Goal: Task Accomplishment & Management: Manage account settings

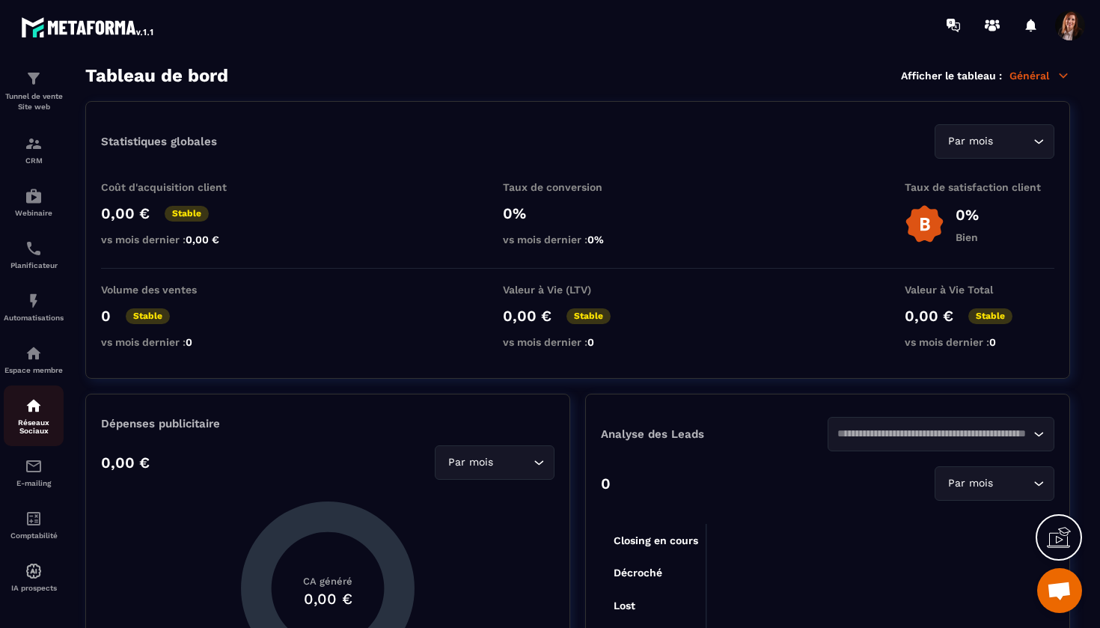
scroll to position [55, 0]
click at [31, 189] on img at bounding box center [34, 196] width 18 height 18
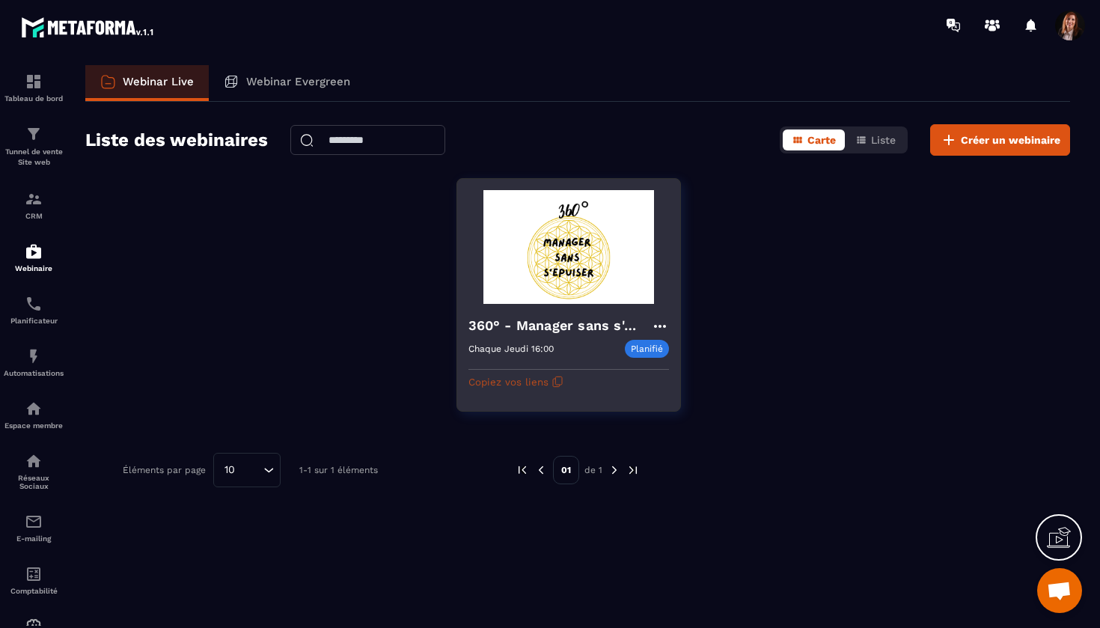
click at [552, 383] on icon "button" at bounding box center [558, 382] width 12 height 12
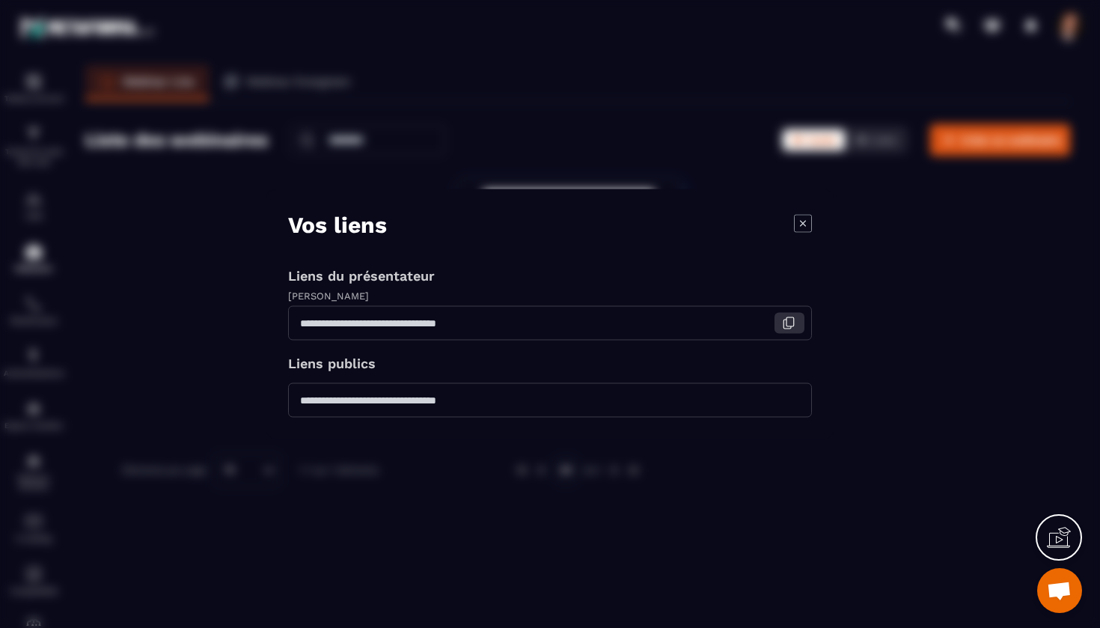
click at [791, 327] on icon "Modal window" at bounding box center [787, 324] width 7 height 9
click at [802, 219] on icon "Modal window" at bounding box center [803, 223] width 18 height 18
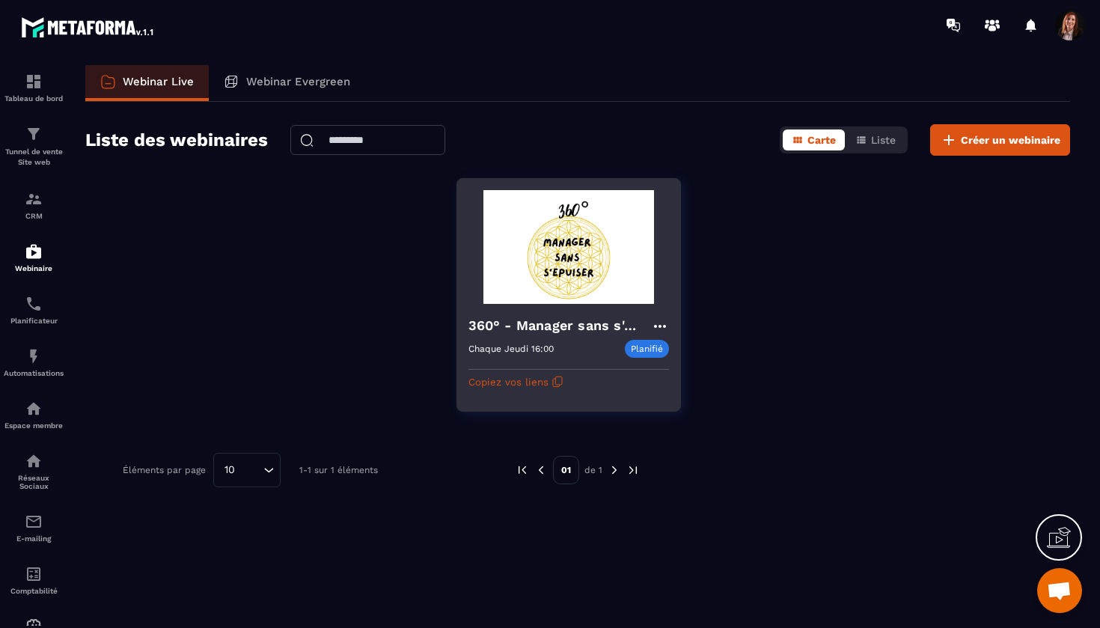
click at [589, 238] on img at bounding box center [569, 247] width 201 height 114
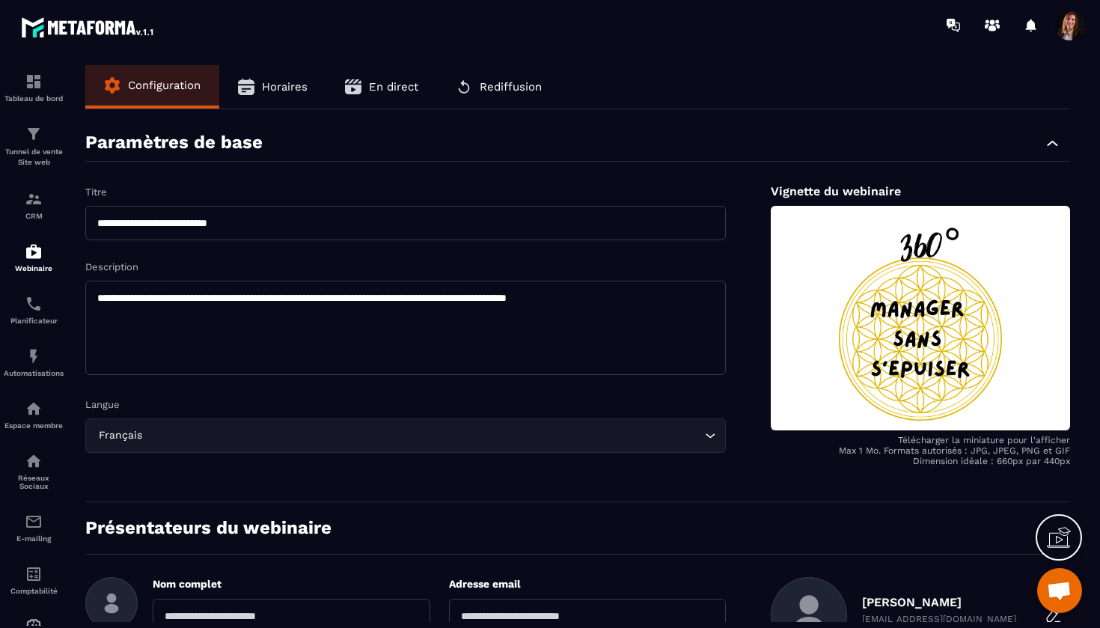
click at [499, 85] on span "Rediffusion" at bounding box center [511, 86] width 62 height 13
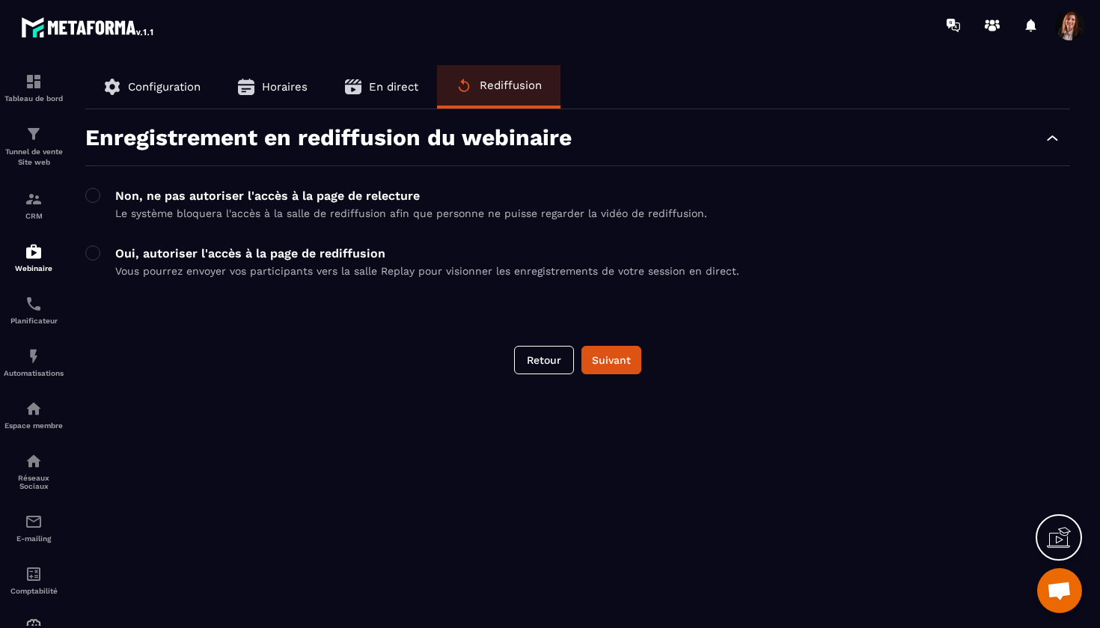
click at [409, 79] on button "En direct" at bounding box center [381, 86] width 111 height 43
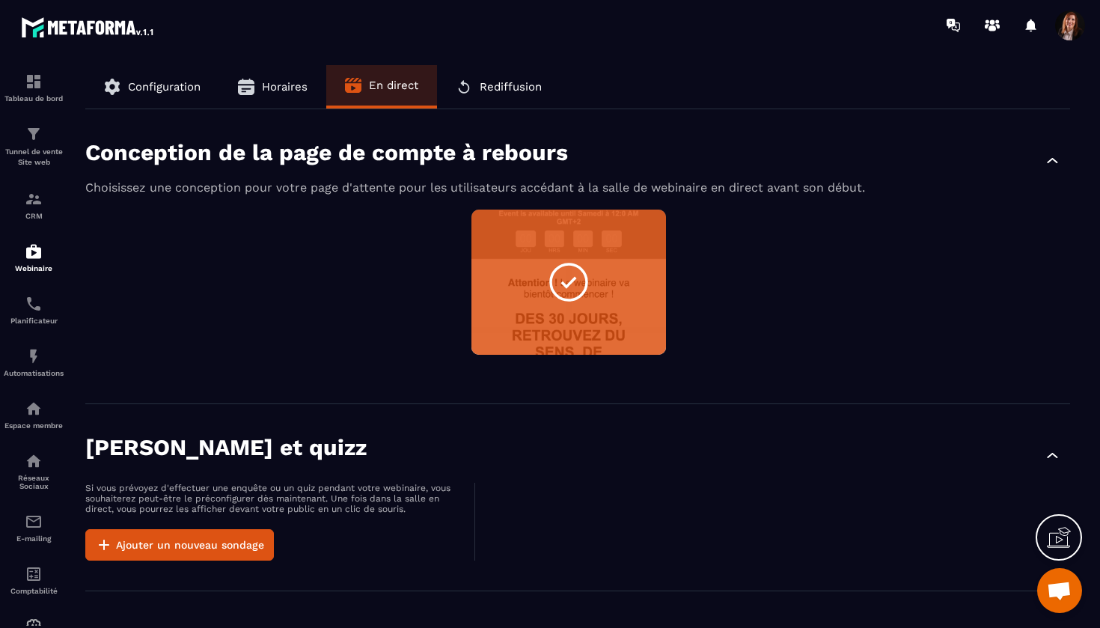
click at [287, 81] on span "Horaires" at bounding box center [285, 86] width 46 height 13
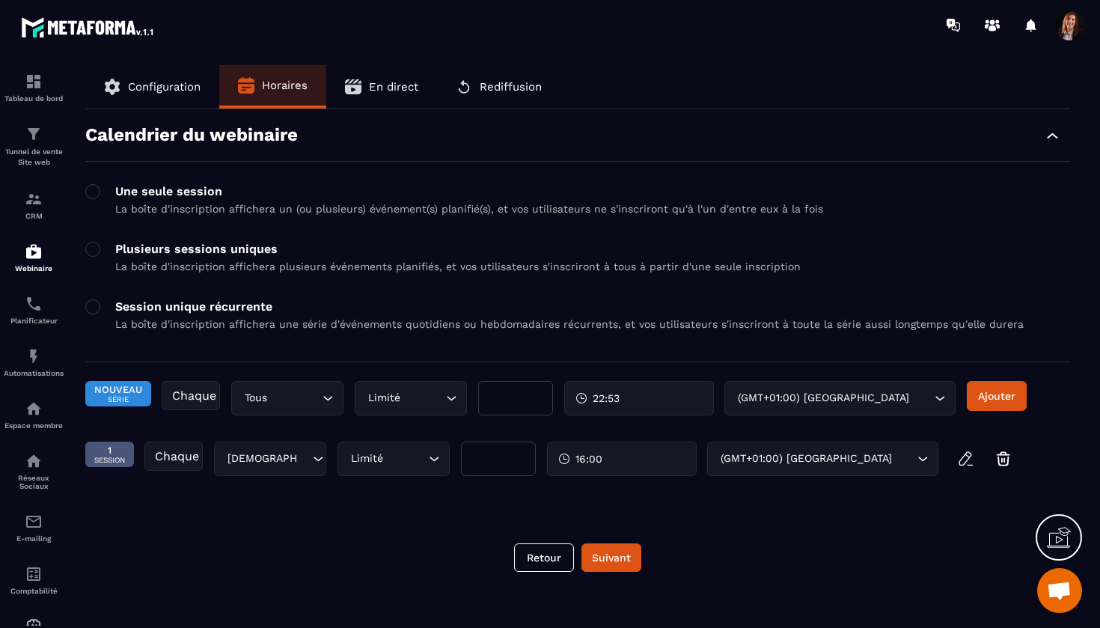
click at [174, 82] on div "Tableau de bord Tunnel de vente Site web CRM Webinaire Planificateur Automatisa…" at bounding box center [127, 338] width 255 height 576
click at [172, 91] on div "Tableau de bord Tunnel de vente Site web CRM Webinaire Planificateur Automatisa…" at bounding box center [127, 338] width 255 height 576
click at [173, 83] on div "Tableau de bord Tunnel de vente Site web CRM Webinaire Planificateur Automatisa…" at bounding box center [127, 338] width 255 height 576
click at [496, 89] on span "Rediffusion" at bounding box center [511, 86] width 62 height 13
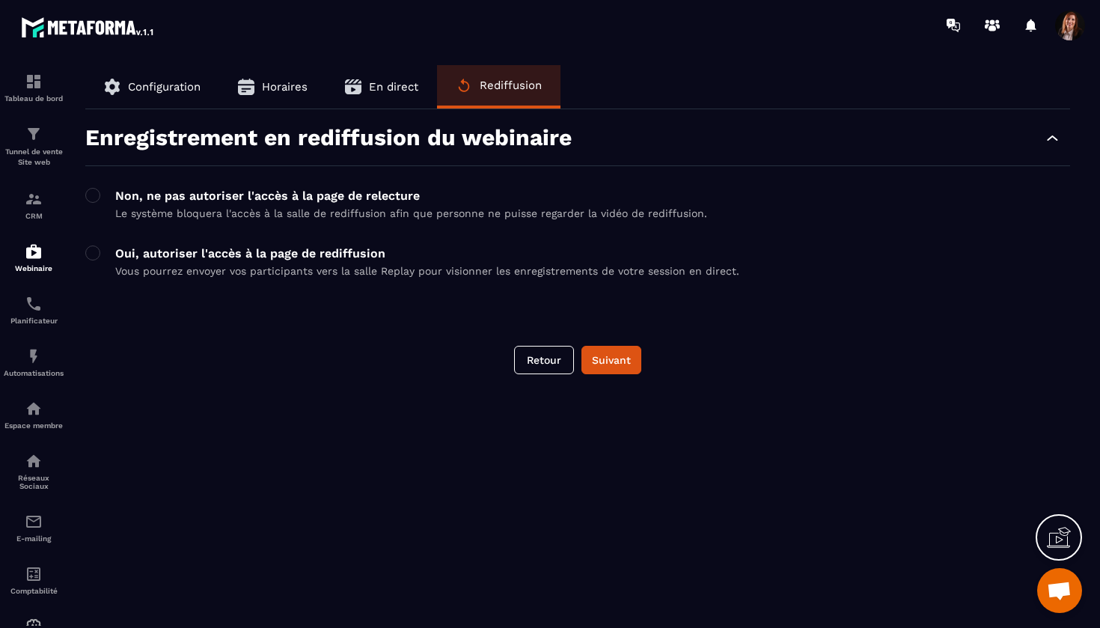
click at [161, 87] on div "Tableau de bord Tunnel de vente Site web CRM Webinaire Planificateur Automatisa…" at bounding box center [127, 338] width 255 height 576
click at [616, 364] on button "Suivant" at bounding box center [612, 360] width 60 height 28
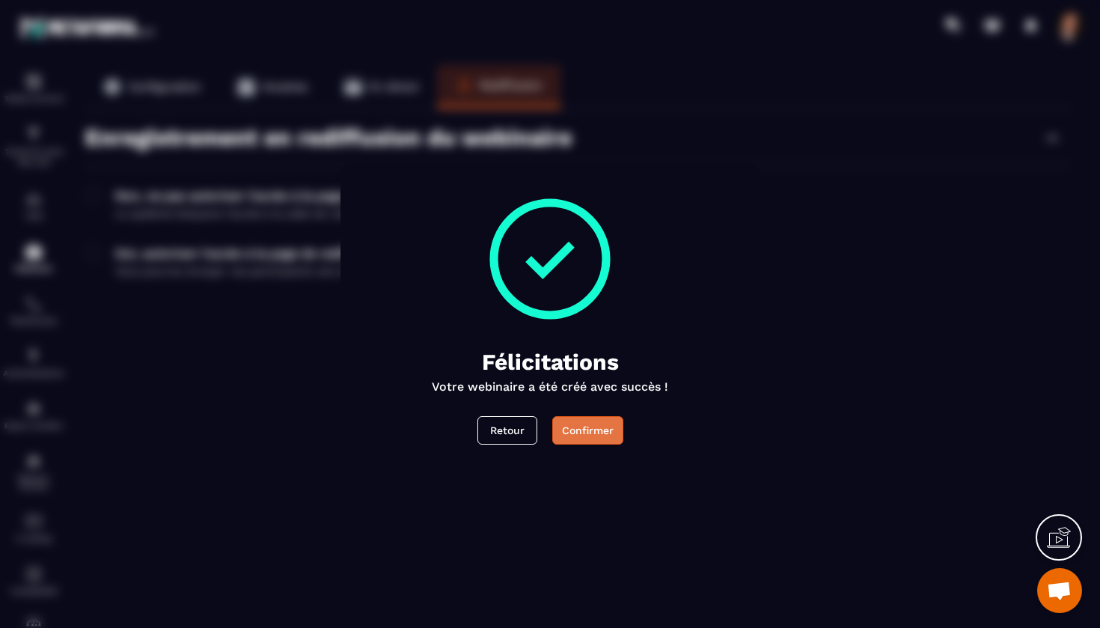
click at [592, 432] on div "Confirmer" at bounding box center [588, 430] width 52 height 15
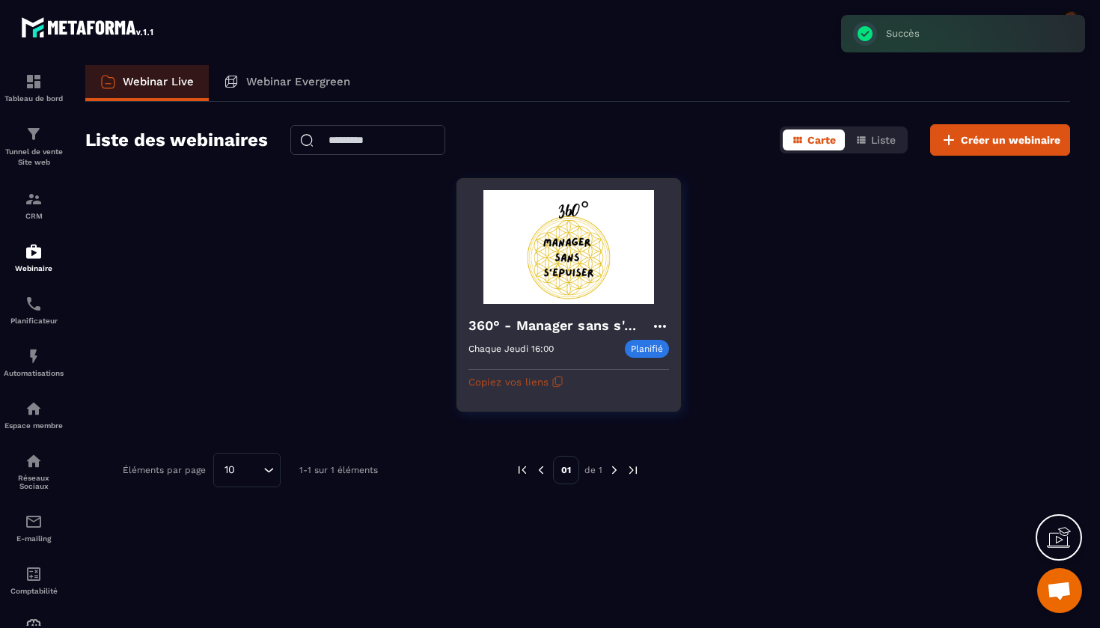
click at [511, 382] on button "Copiez vos liens" at bounding box center [516, 382] width 95 height 24
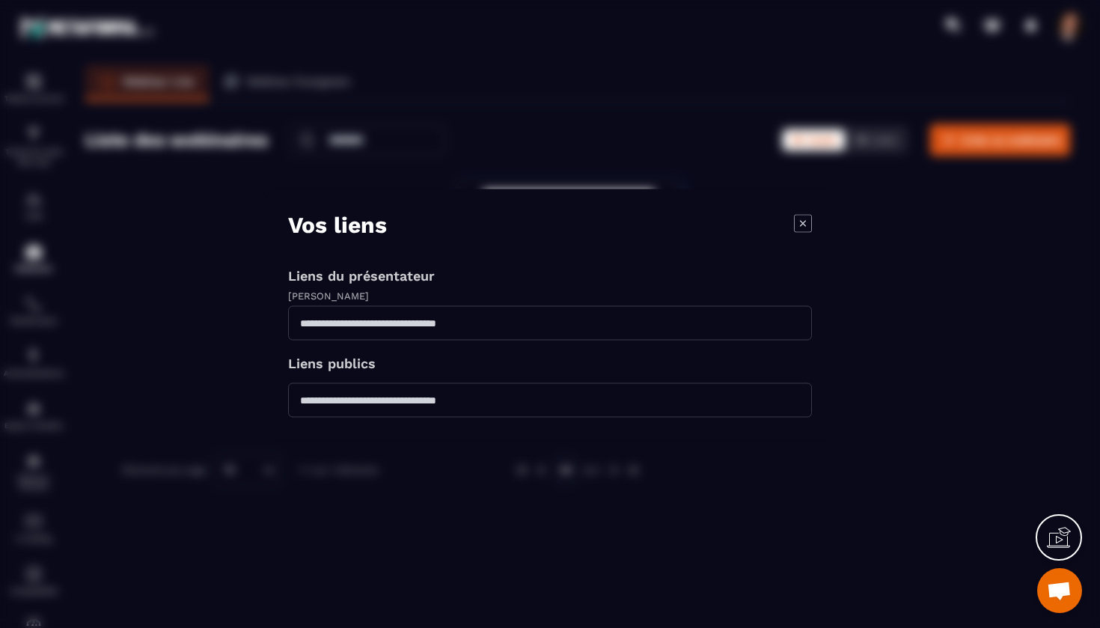
click at [802, 218] on icon "Modal window" at bounding box center [803, 223] width 18 height 18
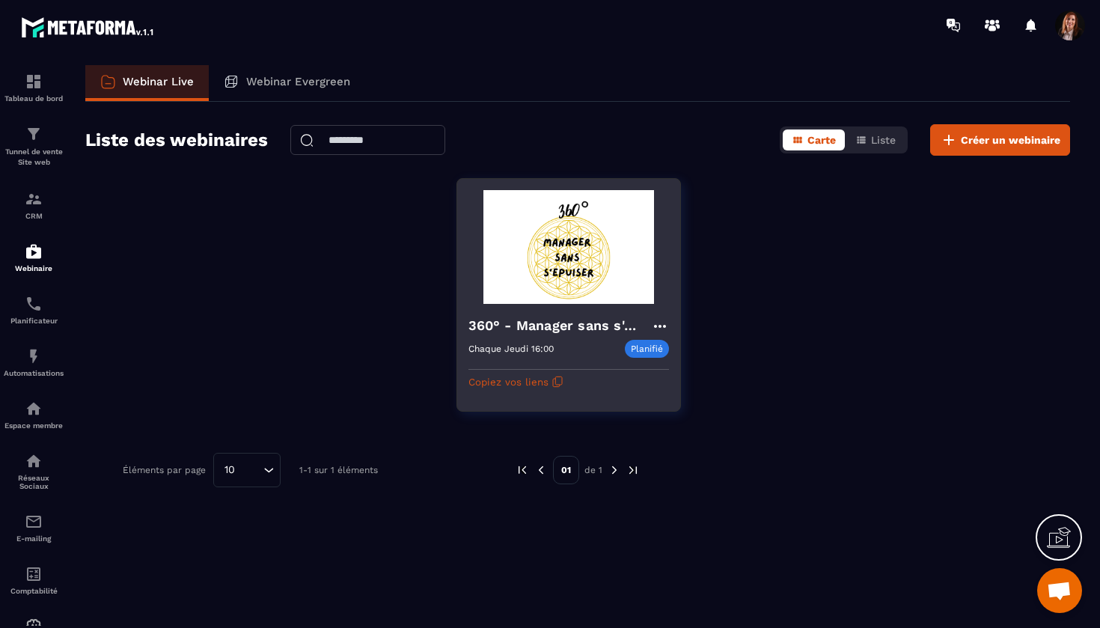
click at [665, 325] on icon at bounding box center [660, 326] width 18 height 18
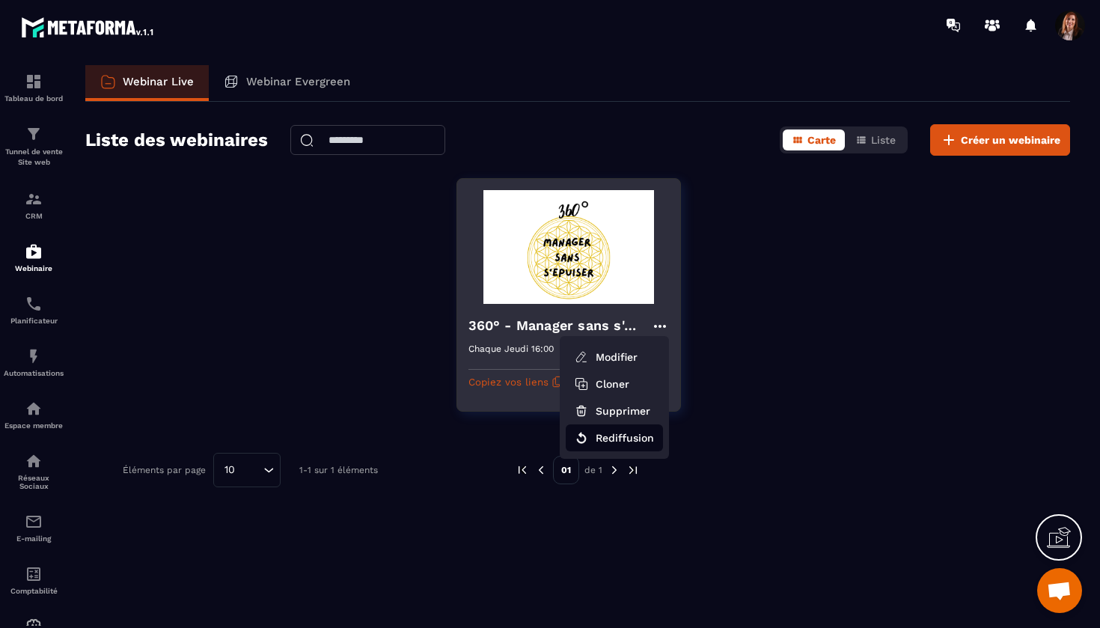
click at [612, 435] on button "Rediffusion" at bounding box center [614, 437] width 97 height 27
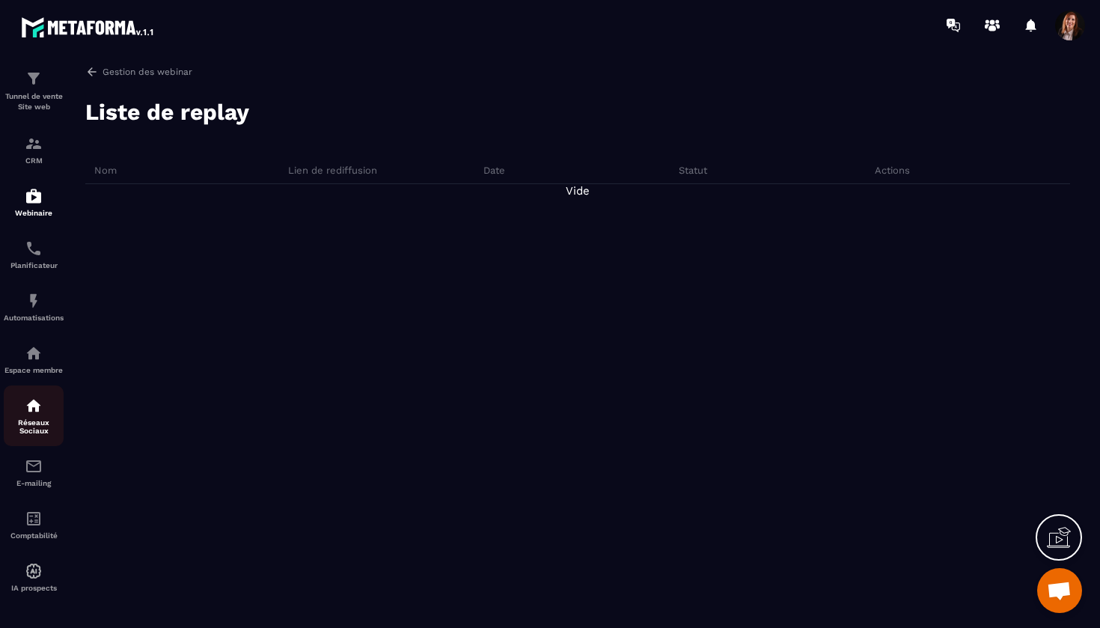
scroll to position [55, 0]
click at [37, 202] on img at bounding box center [34, 196] width 18 height 18
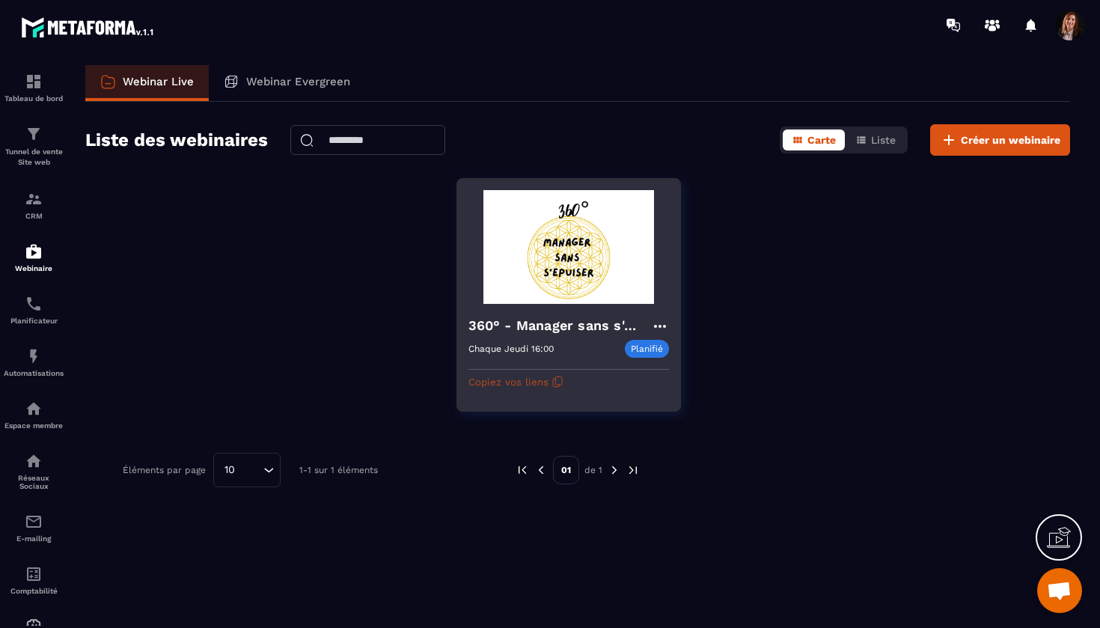
click at [552, 377] on icon "button" at bounding box center [558, 382] width 12 height 12
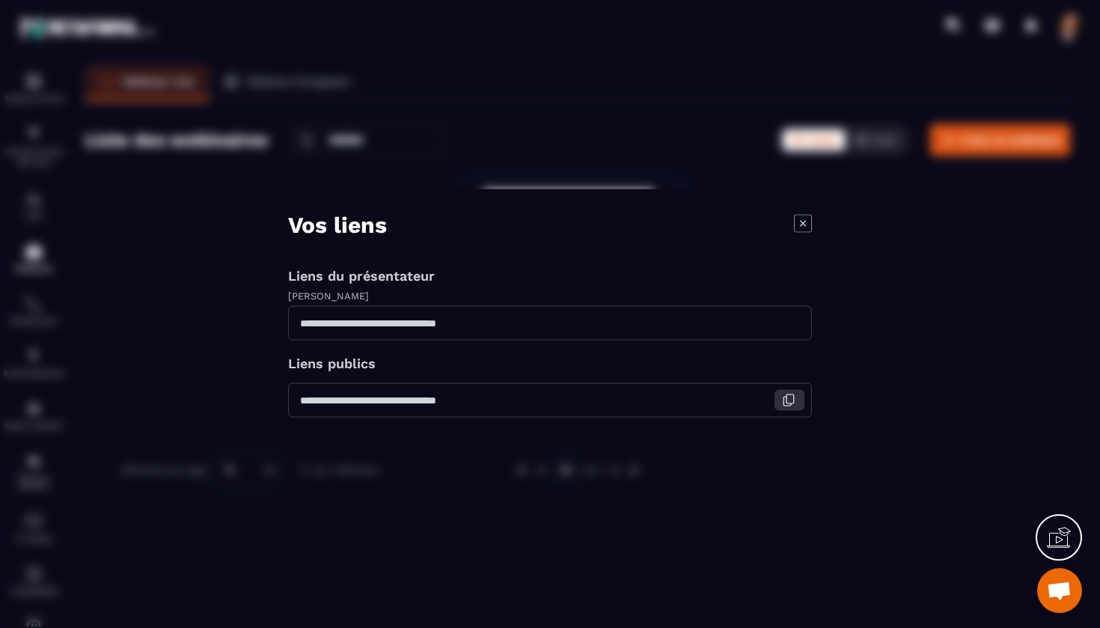
click at [792, 396] on icon "Modal window" at bounding box center [788, 399] width 13 height 13
